Goal: Information Seeking & Learning: Find specific fact

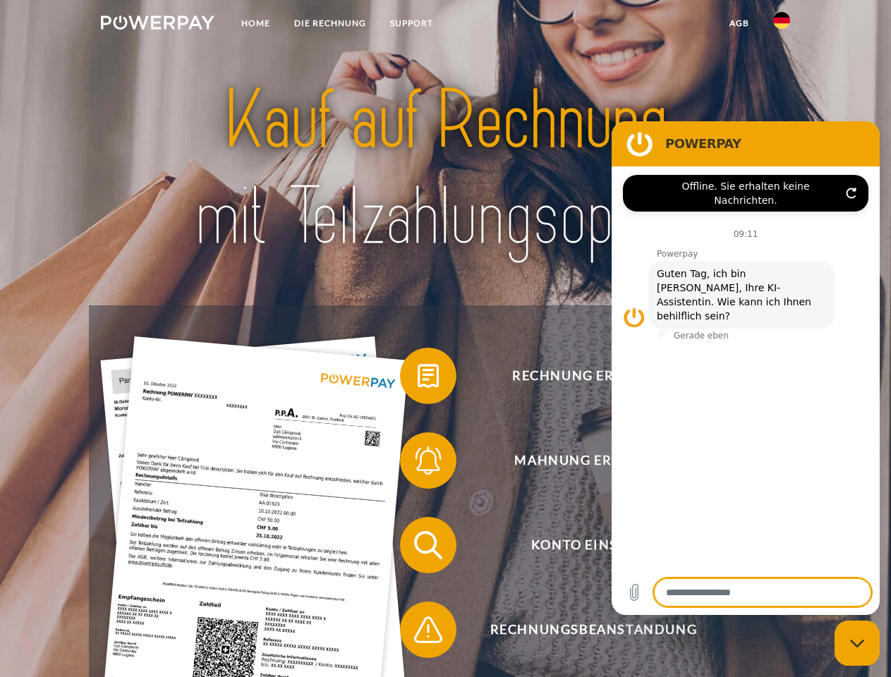
click at [157, 25] on img at bounding box center [158, 23] width 114 height 14
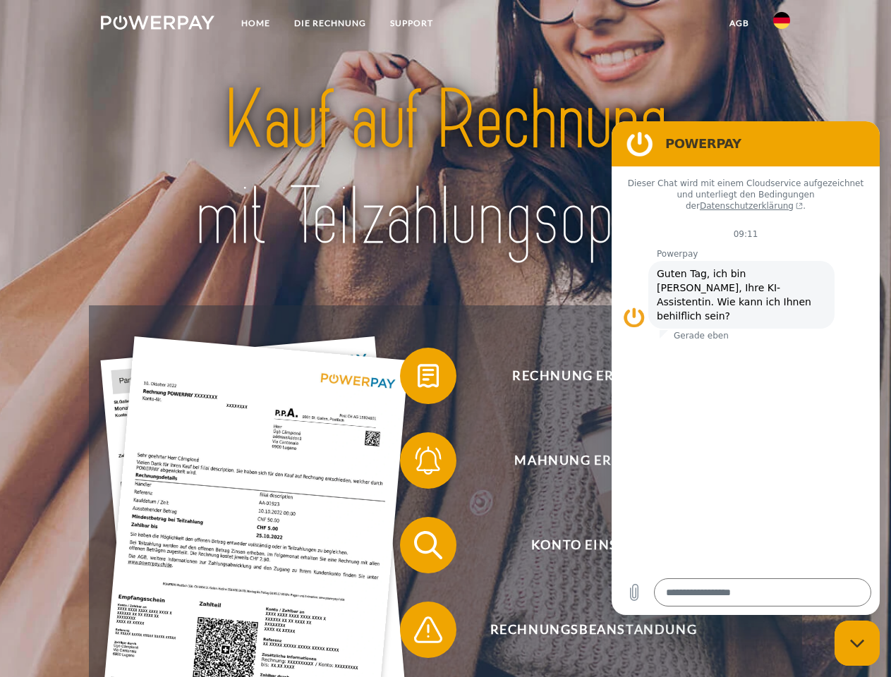
click at [782, 25] on img at bounding box center [781, 20] width 17 height 17
click at [739, 23] on link "agb" at bounding box center [740, 23] width 44 height 25
click at [418, 379] on span at bounding box center [407, 376] width 71 height 71
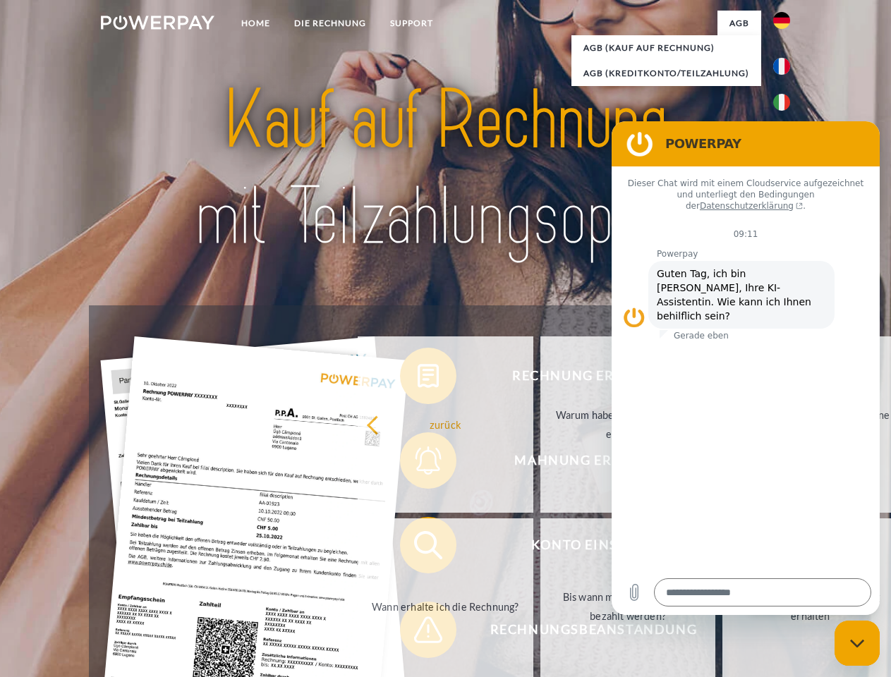
click at [418, 464] on div "Rechnung erhalten? Mahnung erhalten? Konto einsehen" at bounding box center [445, 588] width 713 height 564
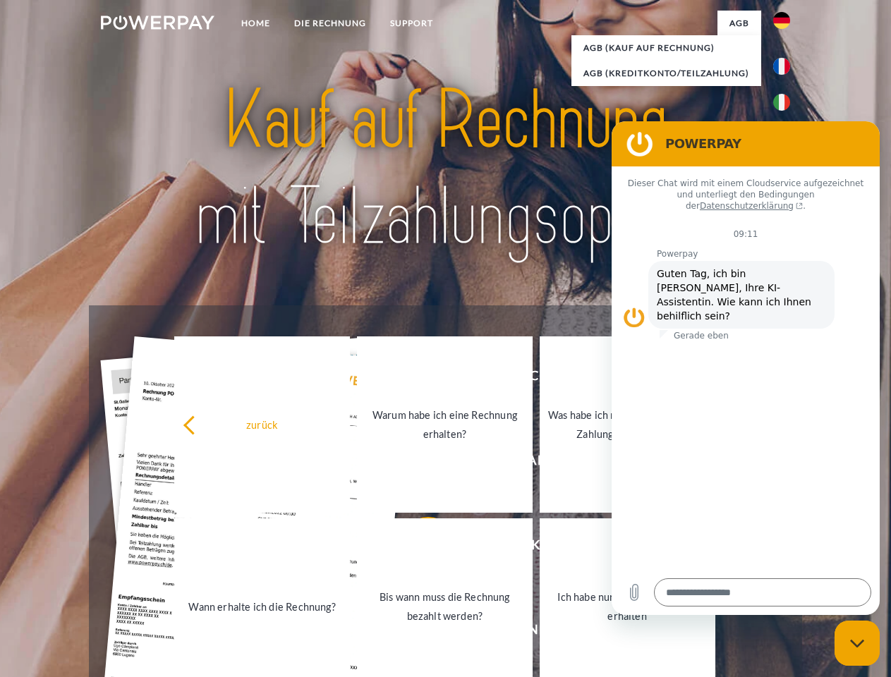
click at [418, 548] on link "Bis wann muss die Rechnung bezahlt werden?" at bounding box center [445, 607] width 176 height 176
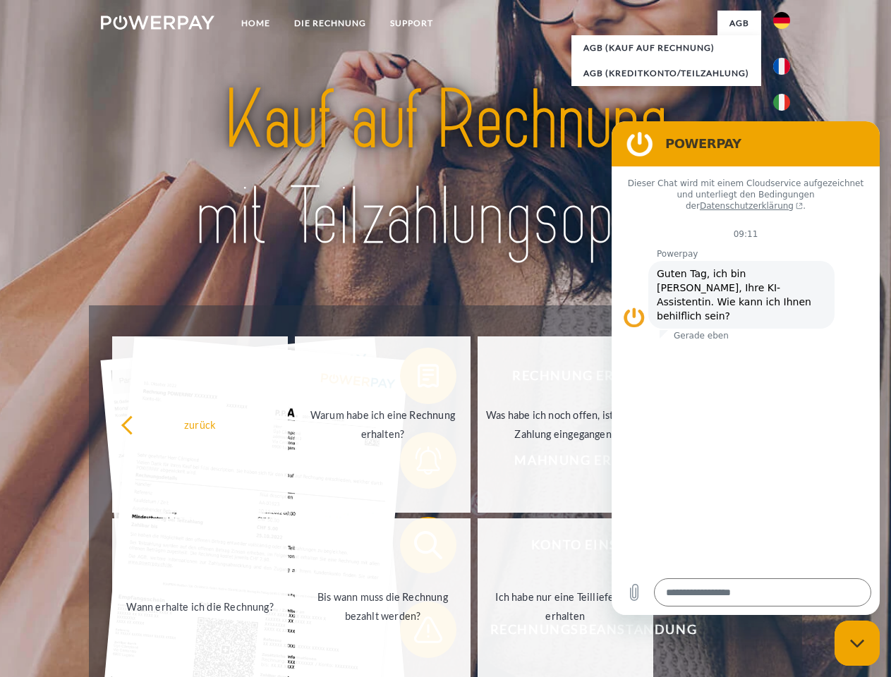
click at [418, 633] on span at bounding box center [407, 630] width 71 height 71
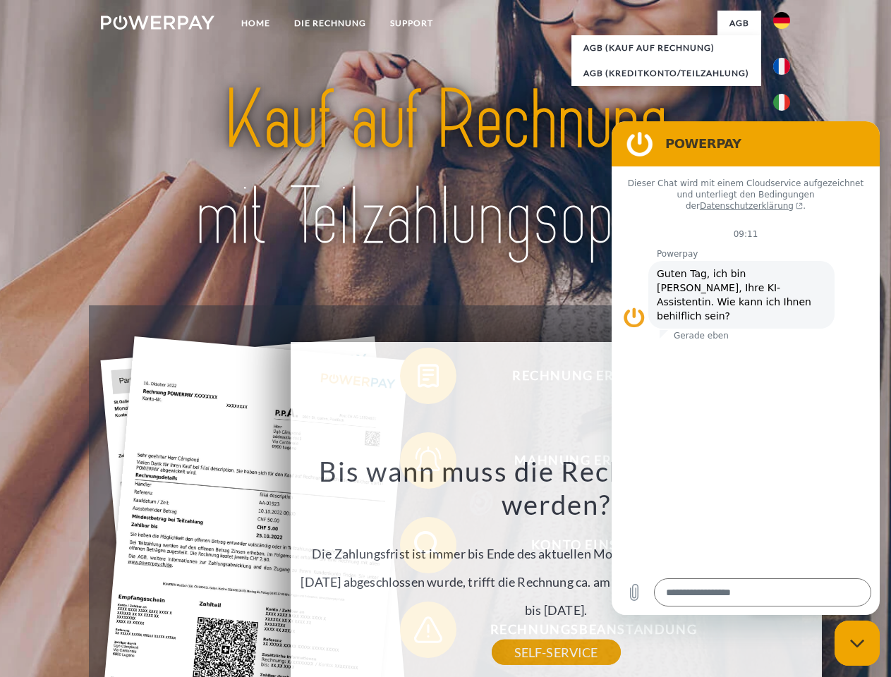
click at [857, 643] on icon "Messaging-Fenster schließen" at bounding box center [857, 643] width 15 height 9
type textarea "*"
